Goal: Task Accomplishment & Management: Manage account settings

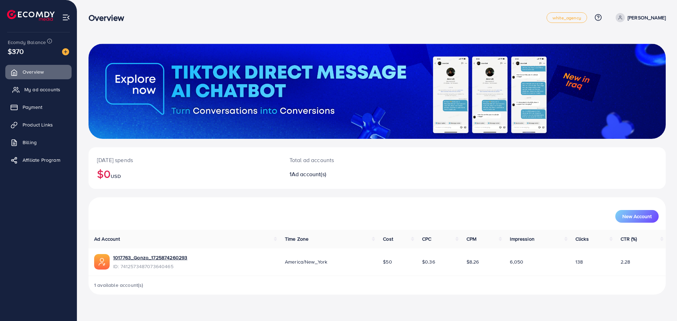
click at [43, 94] on link "My ad accounts" at bounding box center [38, 90] width 66 height 14
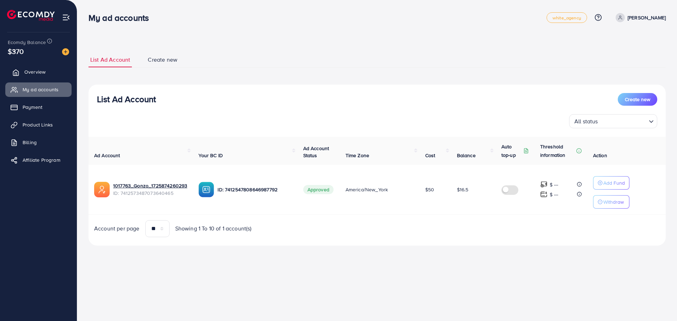
click at [40, 72] on span "Overview" at bounding box center [34, 71] width 21 height 7
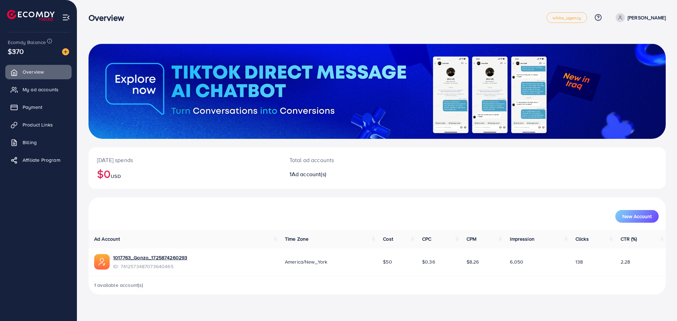
click at [482, 262] on td "$8.26" at bounding box center [483, 263] width 44 height 28
click at [369, 267] on td "America/New_York" at bounding box center [328, 263] width 98 height 28
click at [180, 259] on link "1017763_Gonzo_1725874260293" at bounding box center [150, 257] width 74 height 7
click at [455, 262] on td "$0.36" at bounding box center [439, 263] width 44 height 28
click at [574, 267] on td "138" at bounding box center [592, 263] width 45 height 28
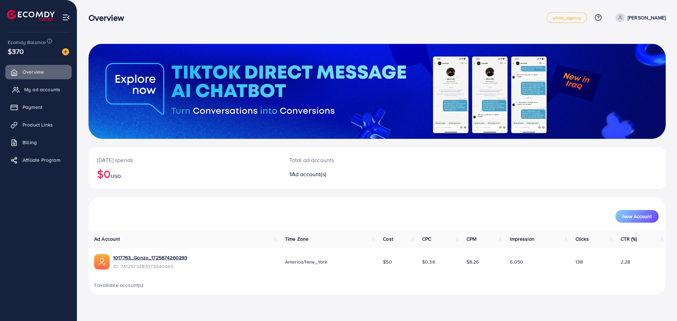
click at [55, 83] on link "My ad accounts" at bounding box center [38, 90] width 66 height 14
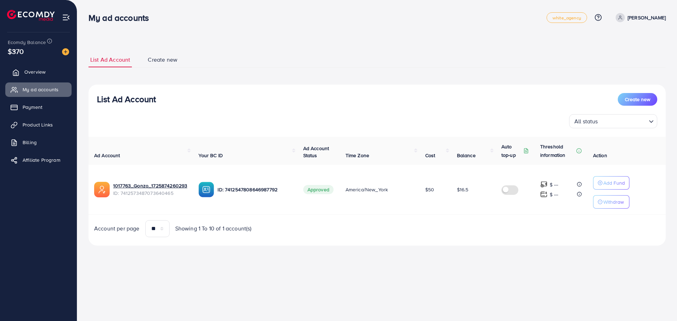
click at [40, 73] on span "Overview" at bounding box center [34, 71] width 21 height 7
